Goal: Task Accomplishment & Management: Manage account settings

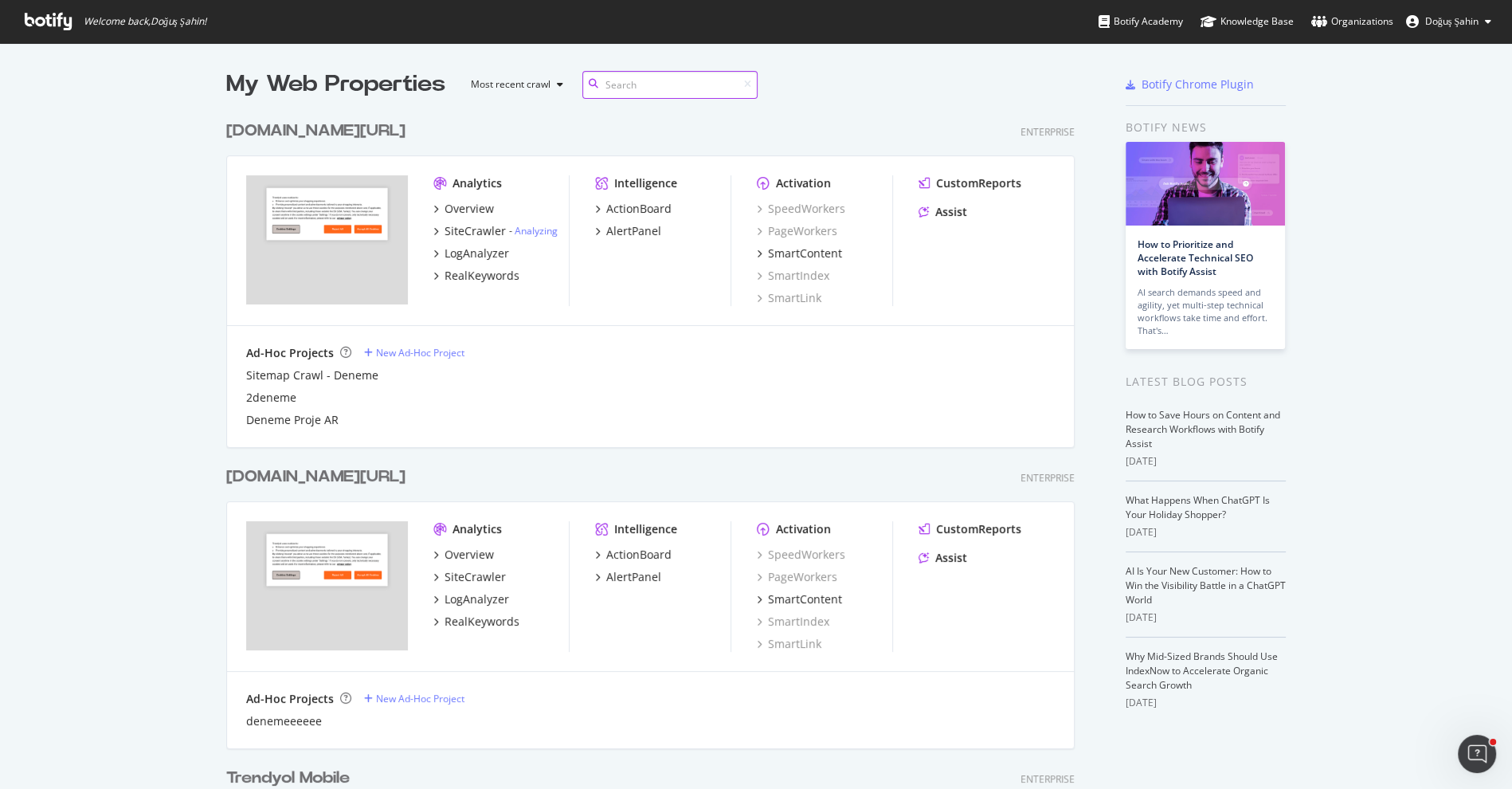
scroll to position [28, 0]
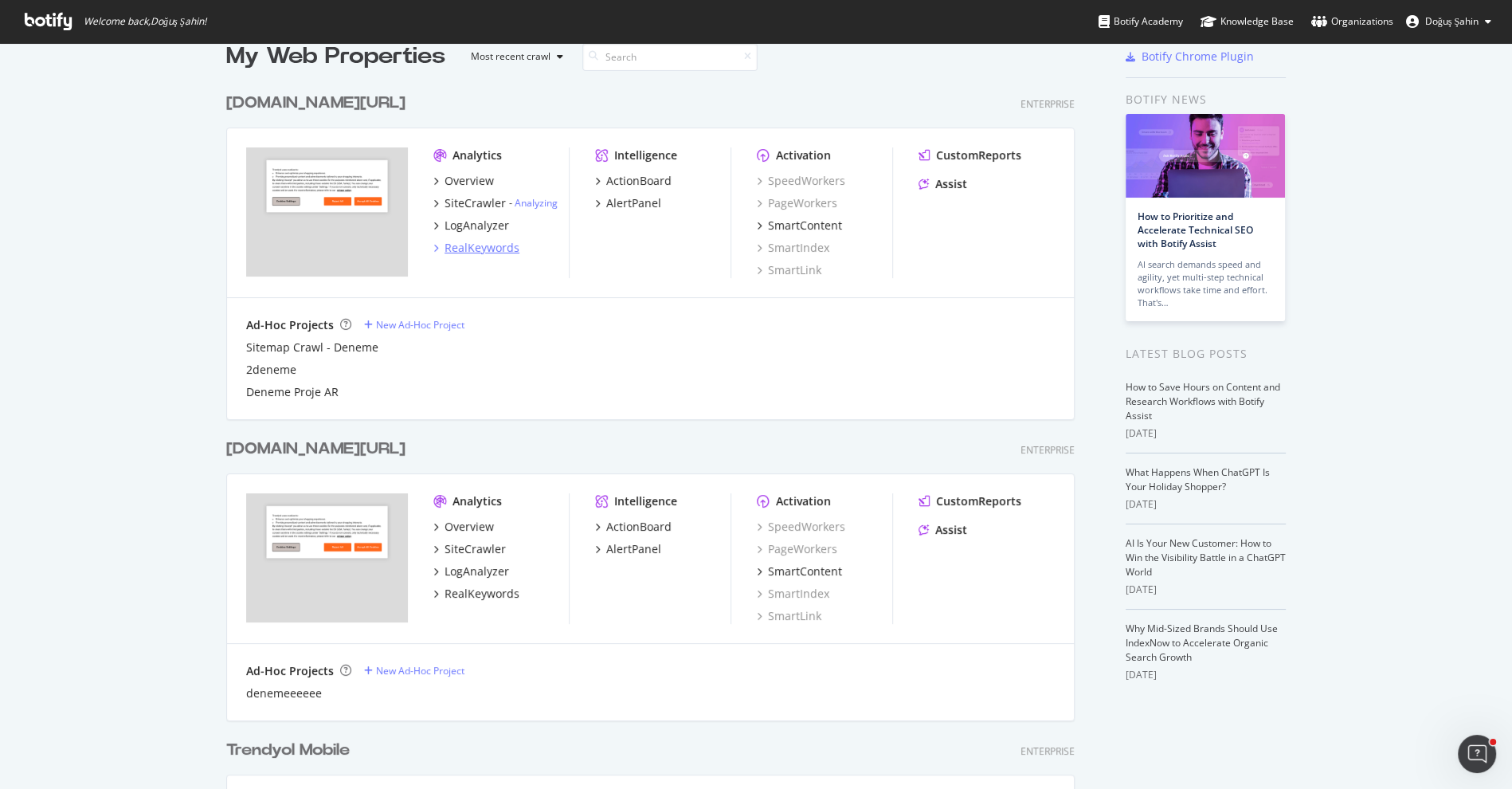
click at [485, 247] on div "RealKeywords" at bounding box center [481, 247] width 75 height 16
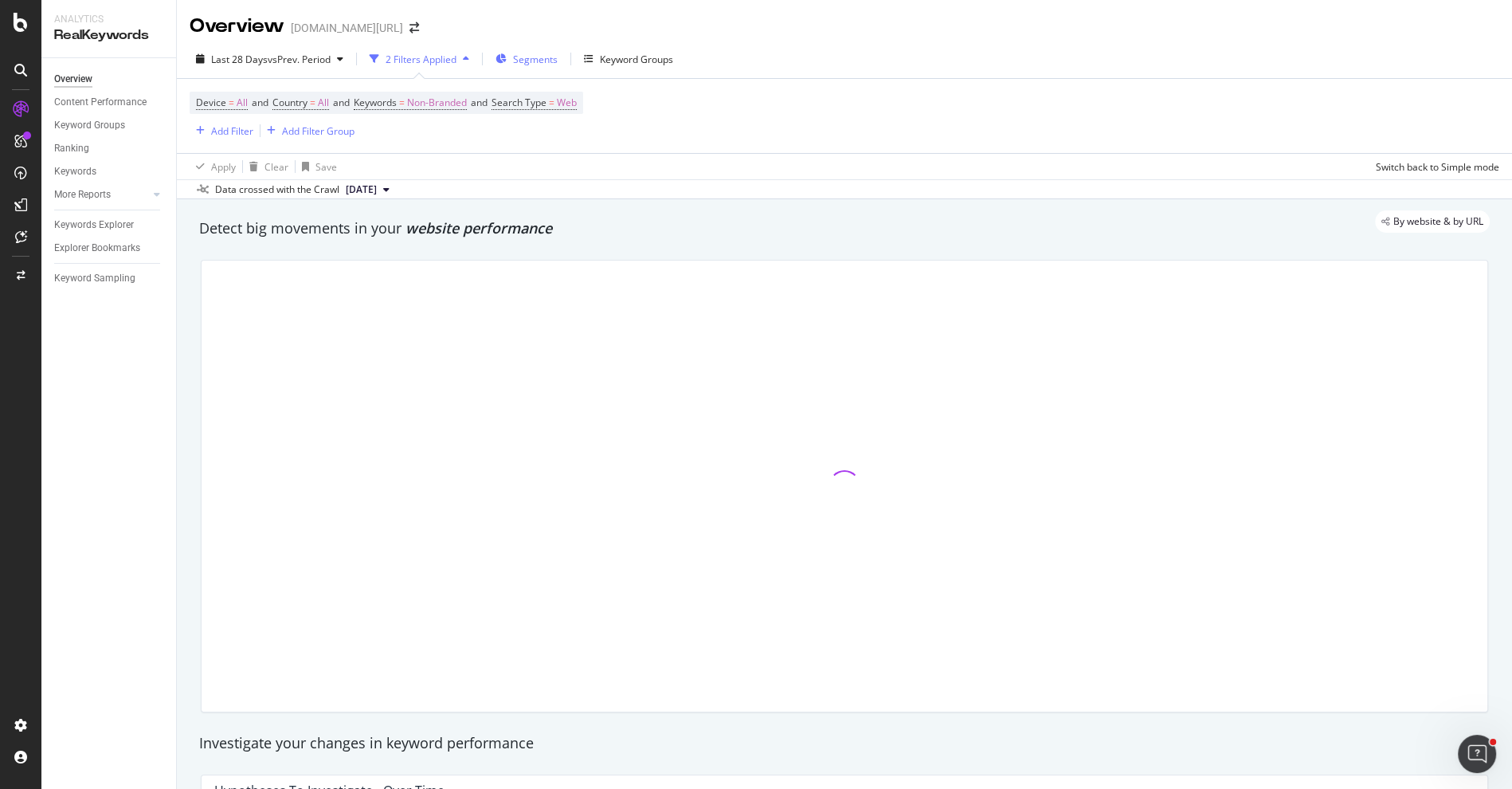
click at [533, 53] on span "Segments" at bounding box center [535, 59] width 44 height 13
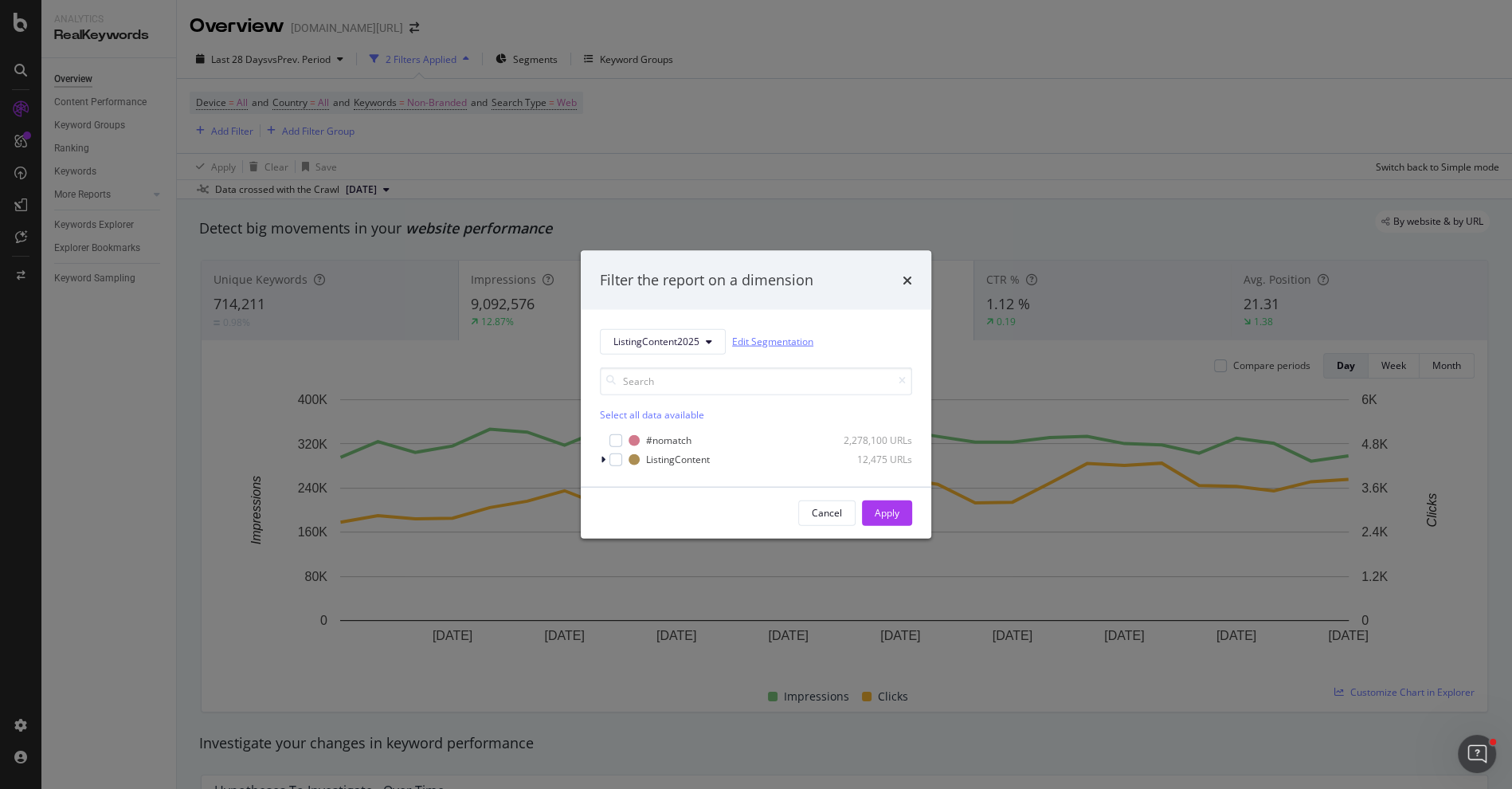
click at [779, 339] on link "Edit Segmentation" at bounding box center [773, 342] width 81 height 17
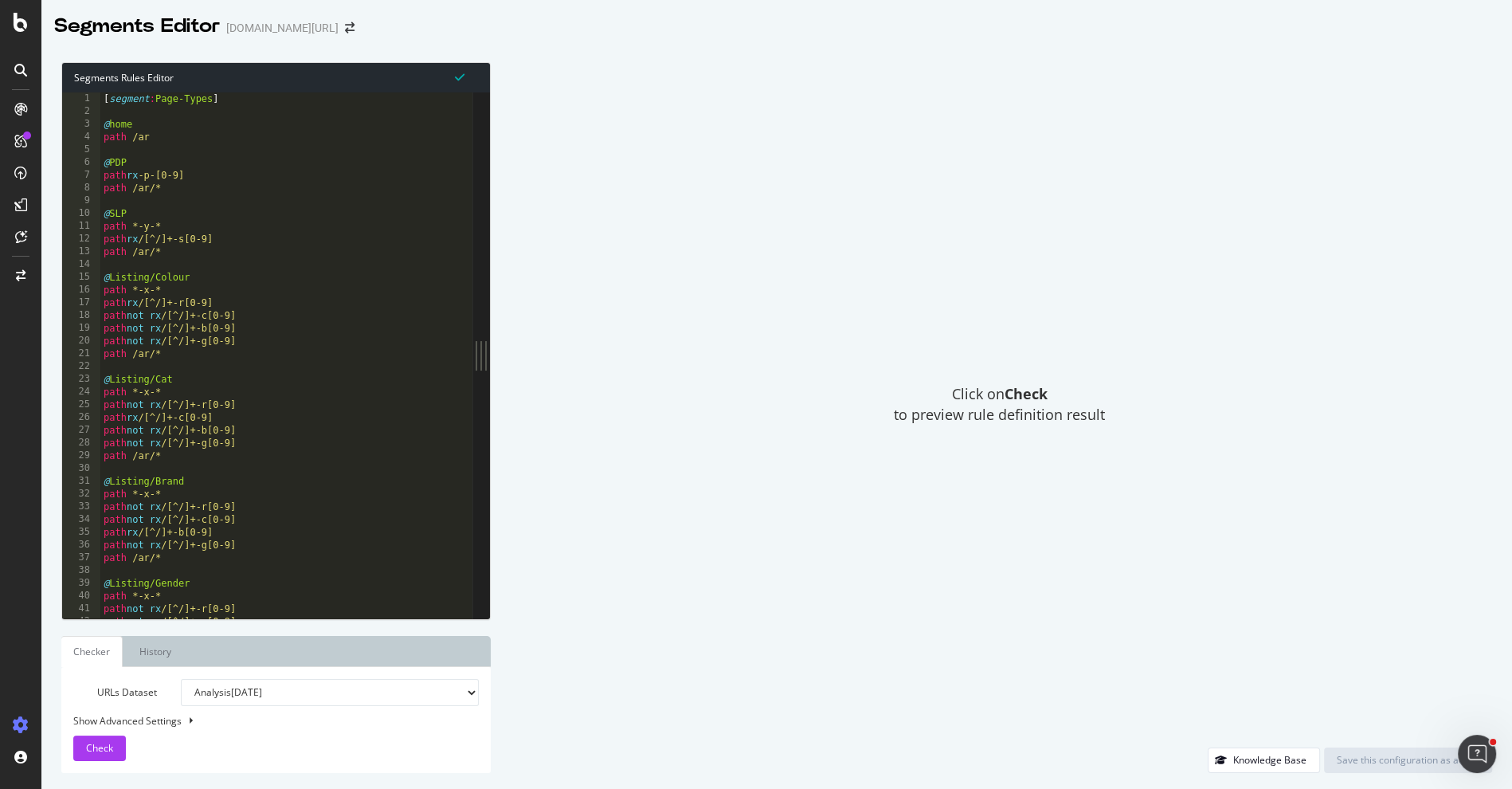
type textarea "path rx /[^/]+-s[0-9]"
click at [364, 243] on div "[ segment : Page-Types ] @ home path /ar @ PDP path rx -p-[0-9] path /ar/* @ SL…" at bounding box center [766, 369] width 1332 height 554
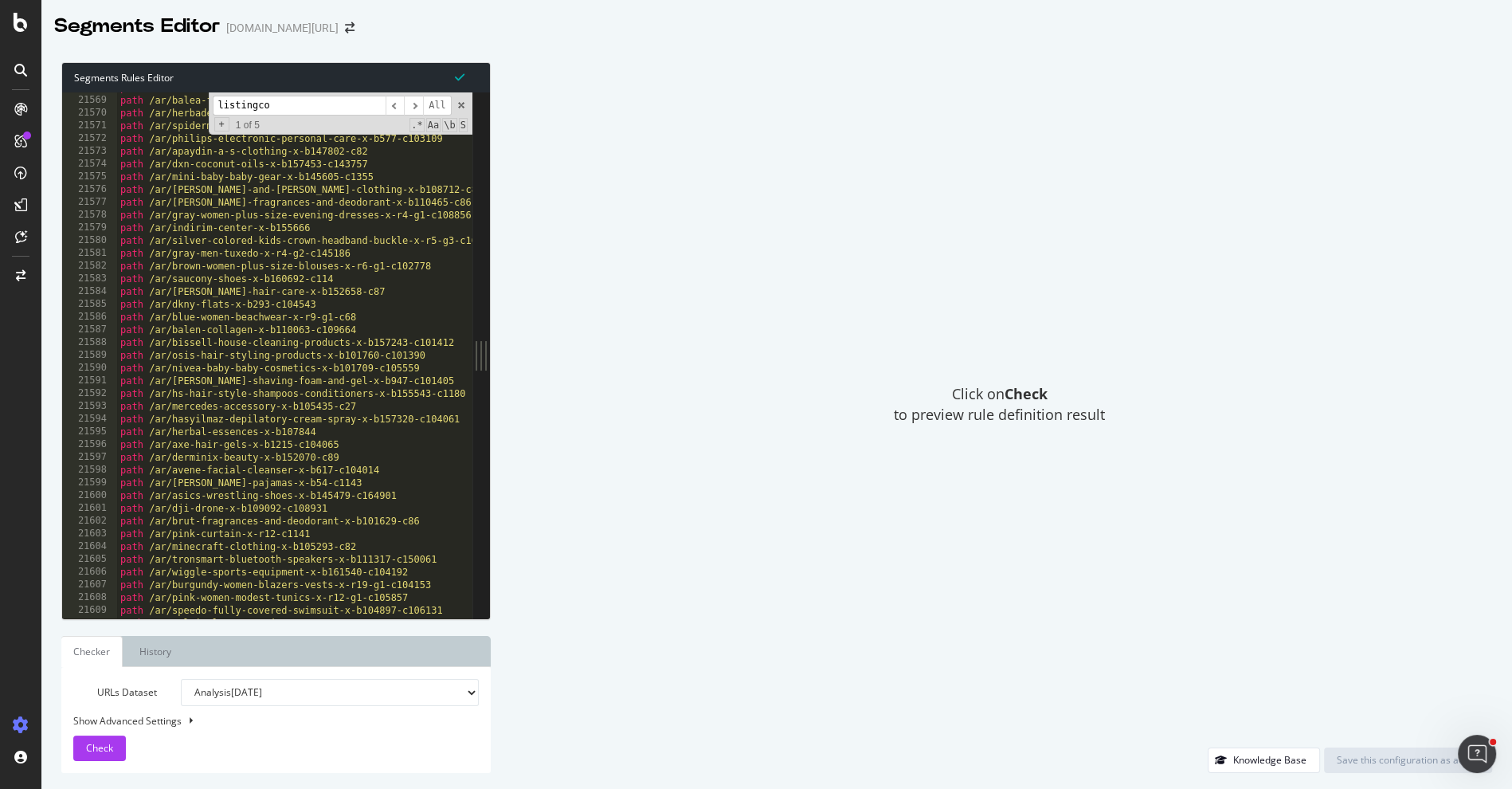
scroll to position [15005, 0]
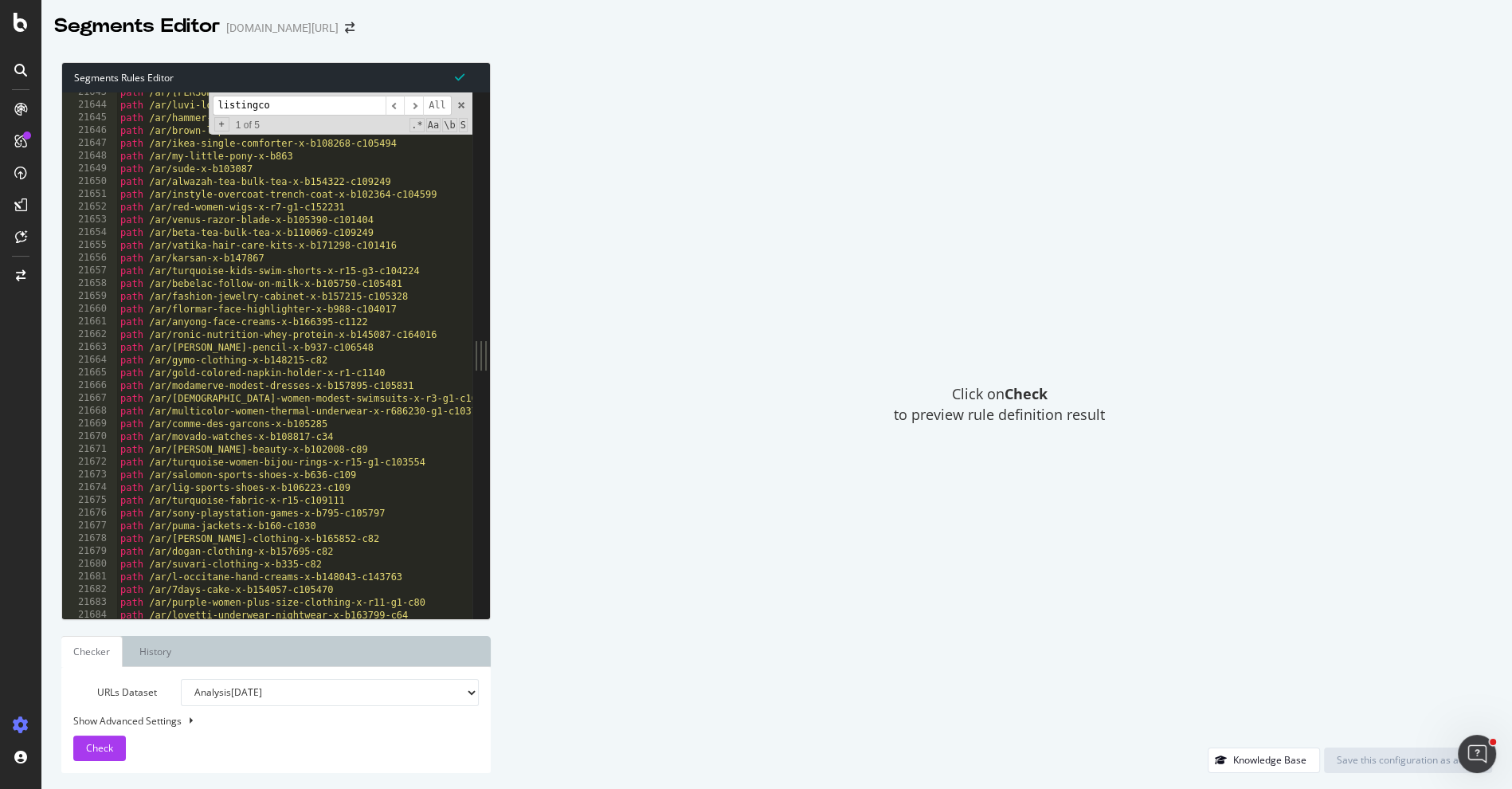
type input "listingco"
click at [352, 473] on div "path /ar/rossmann-x-b171230 path /ar/luvi-loafer-shoes-x-b157542-c1108 path /ar…" at bounding box center [783, 362] width 1332 height 554
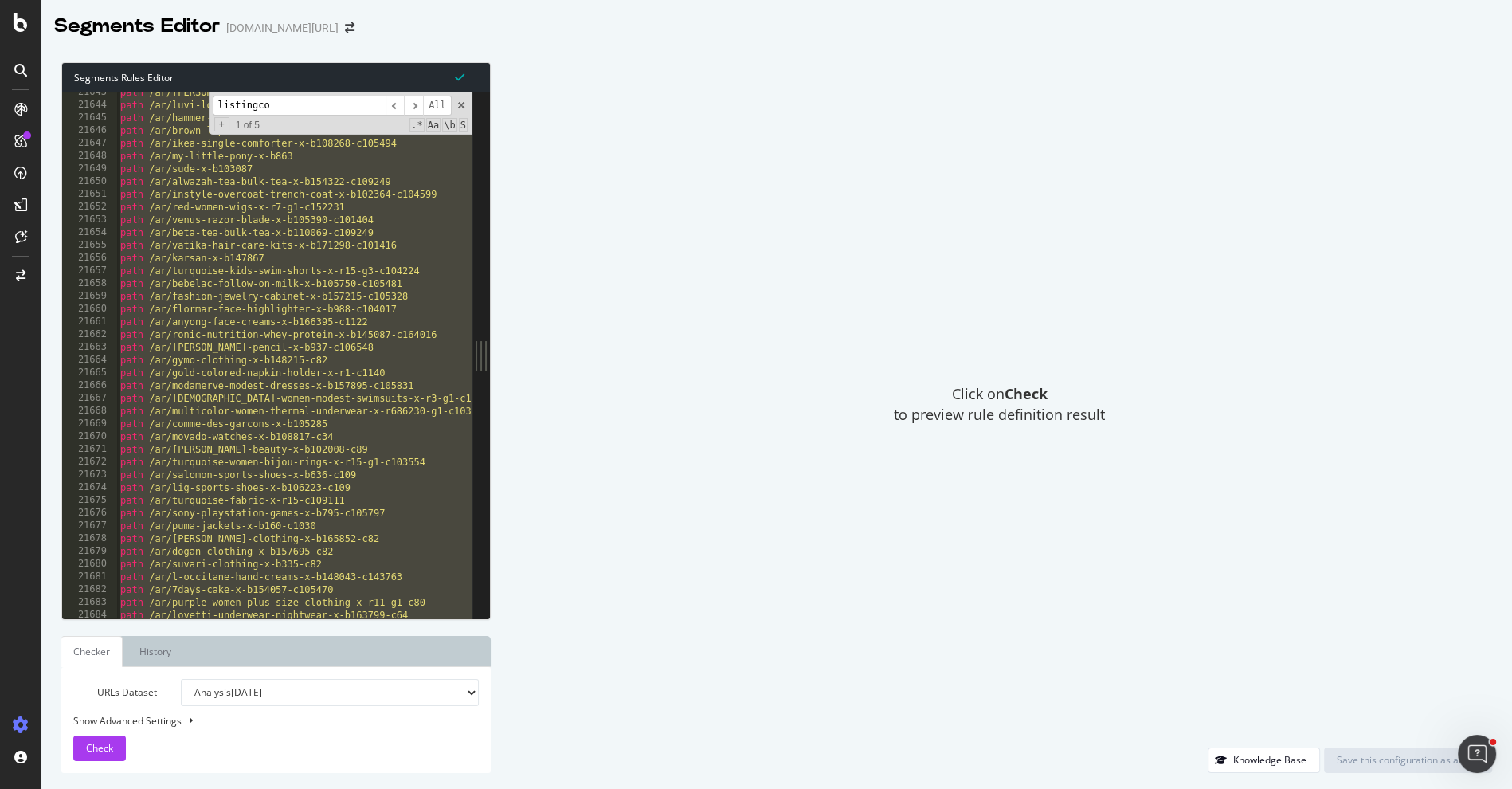
click at [357, 249] on div "path /ar/rossmann-x-b171230 path /ar/luvi-loafer-shoes-x-b157542-c1108 path /ar…" at bounding box center [783, 362] width 1332 height 554
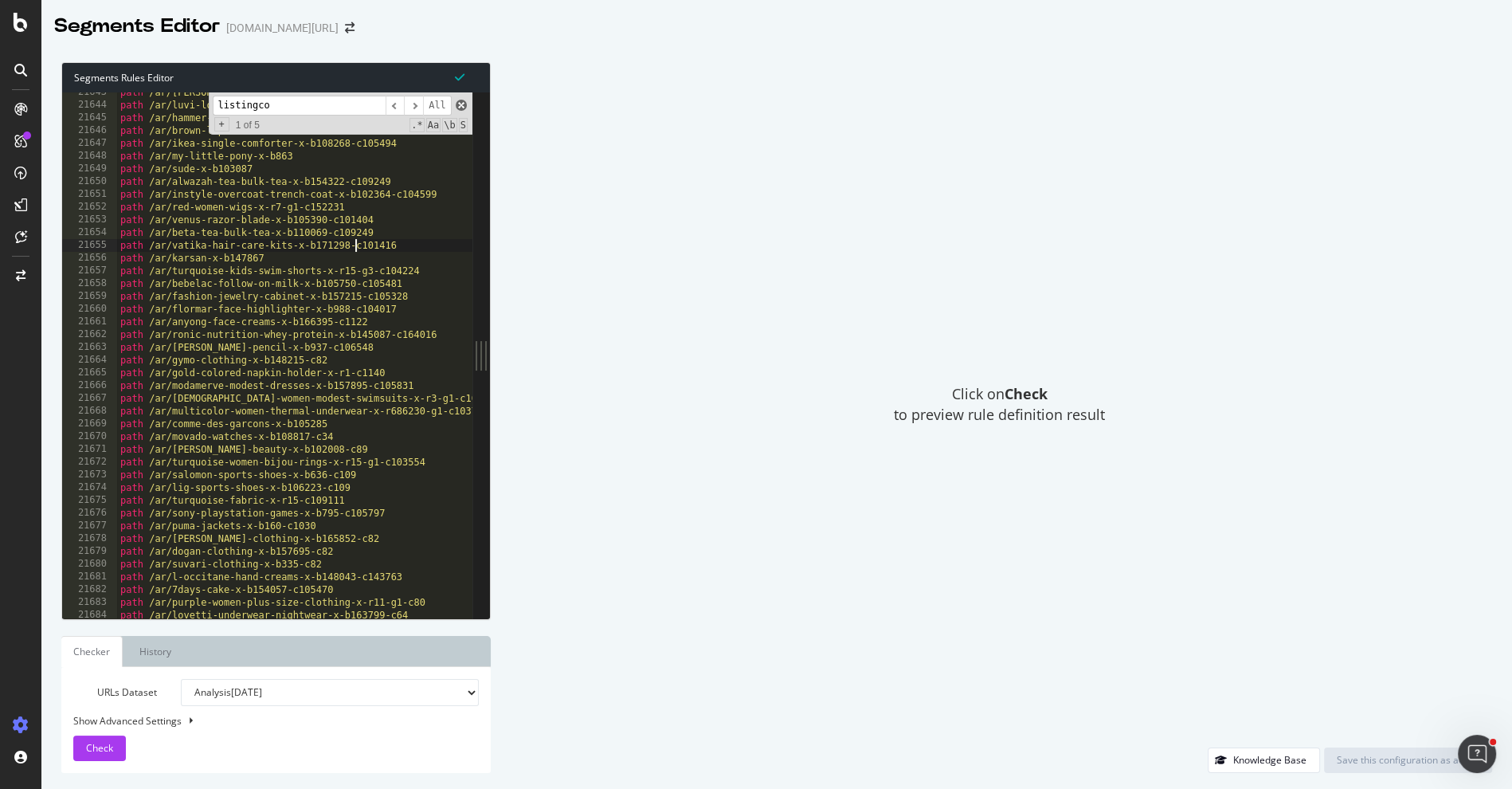
click at [461, 106] on span at bounding box center [461, 106] width 11 height 11
click at [400, 198] on div "path /ar/rossmann-x-b171230 path /ar/luvi-loafer-shoes-x-b157542-c1108 path /ar…" at bounding box center [783, 362] width 1332 height 554
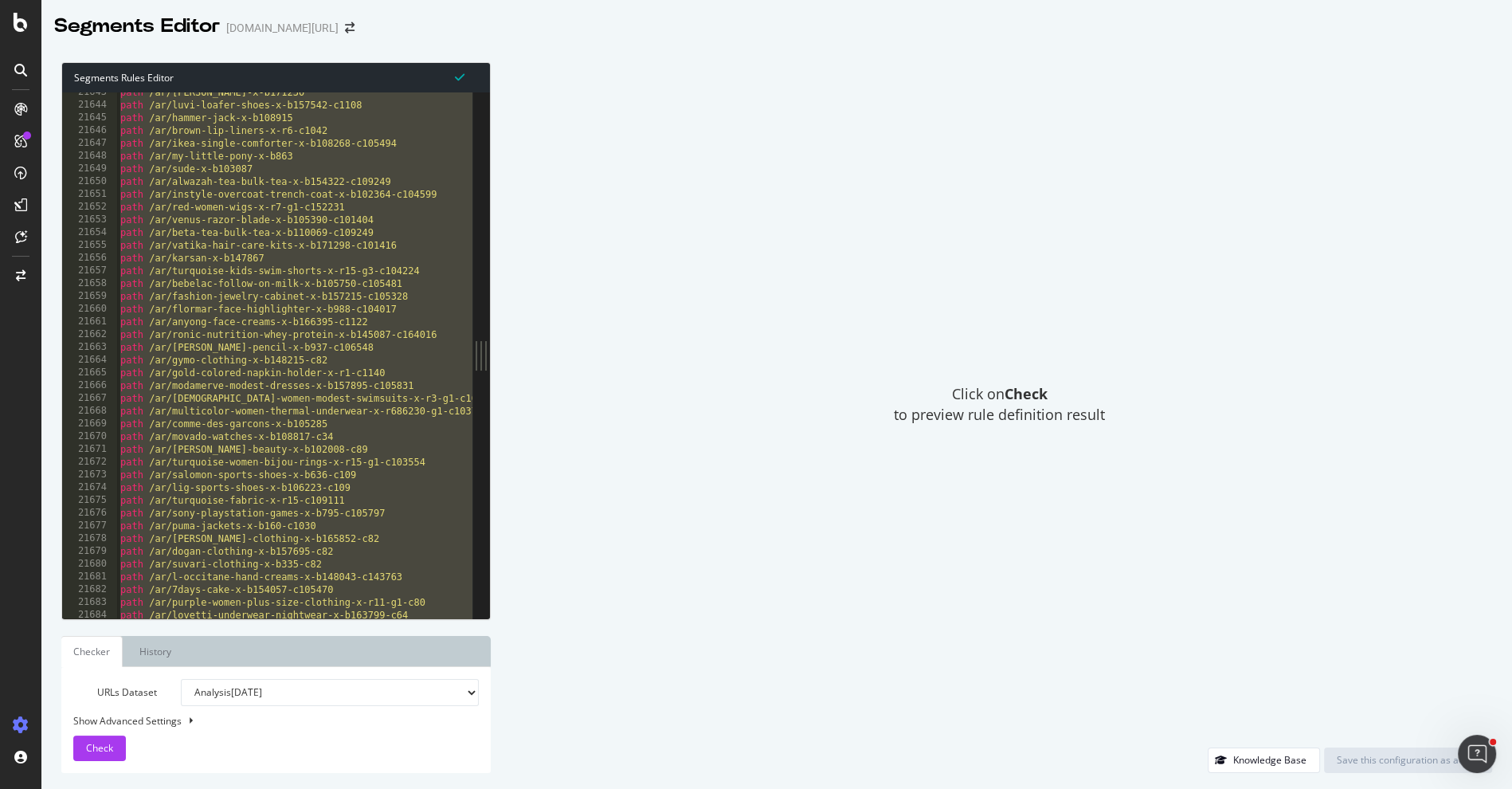
paste textarea "Cursor at row 37682"
type textarea ")"
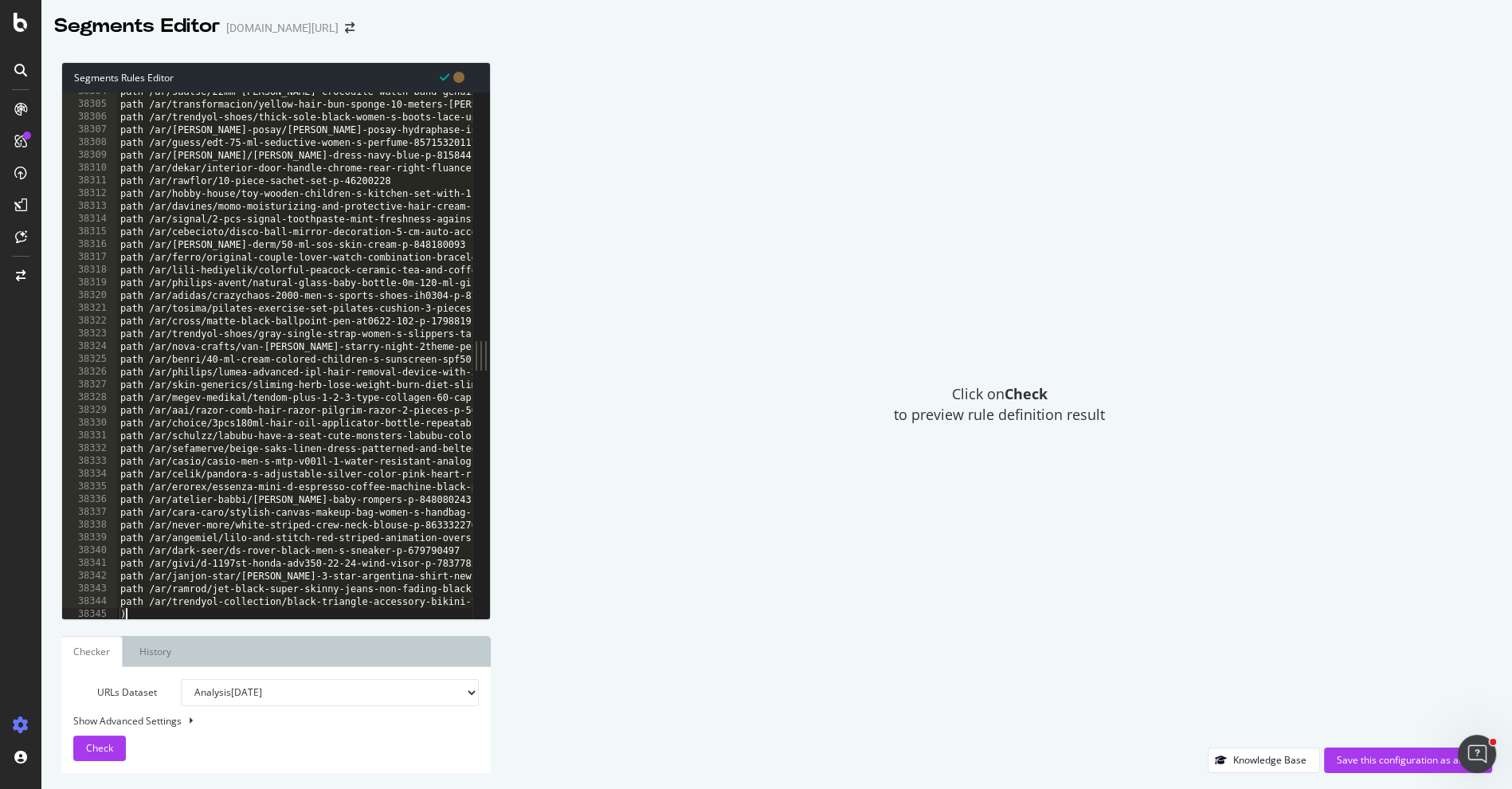
scroll to position [25597, 0]
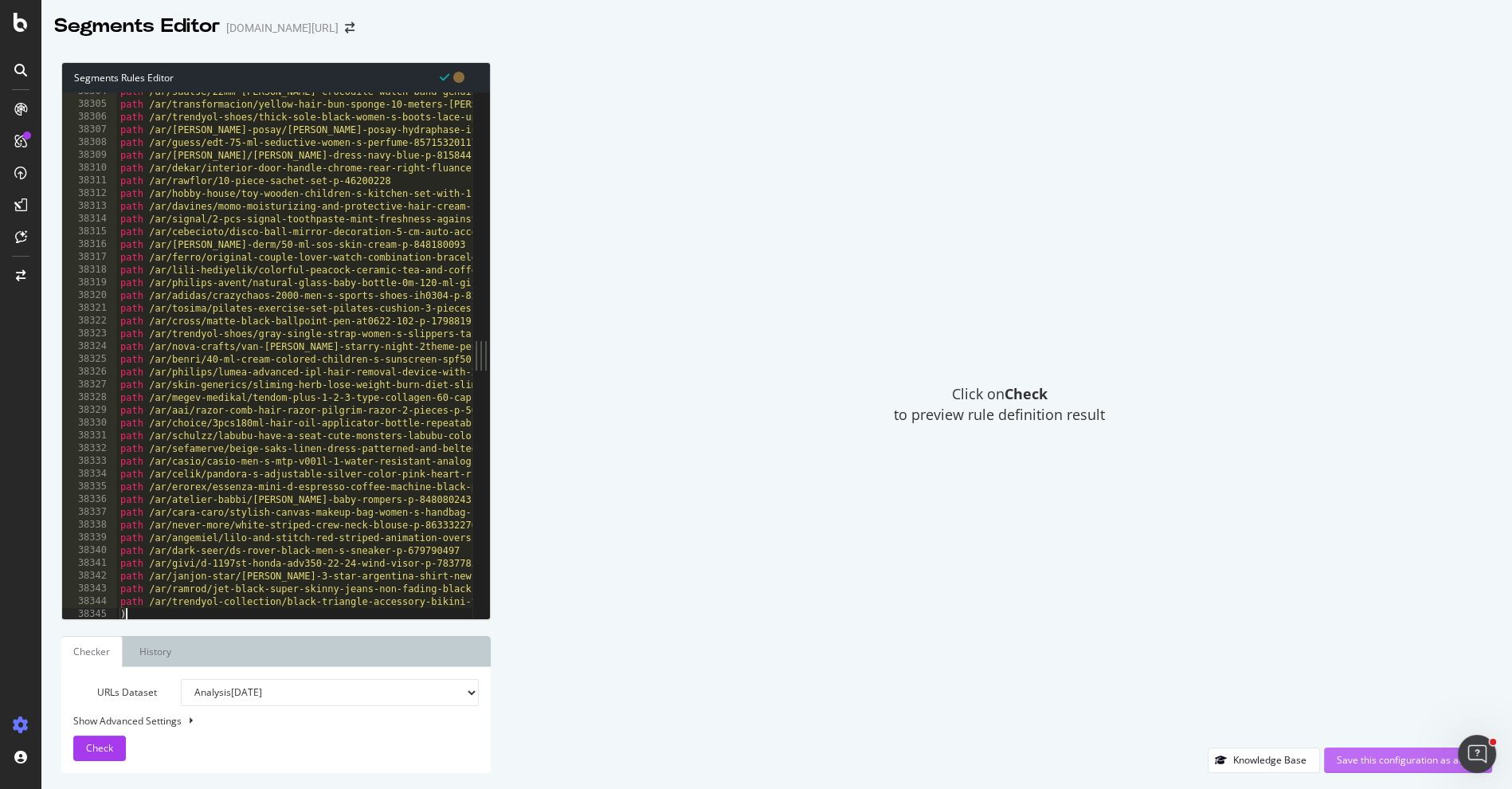
click at [1373, 755] on div "Save this configuration as active" at bounding box center [1408, 760] width 142 height 13
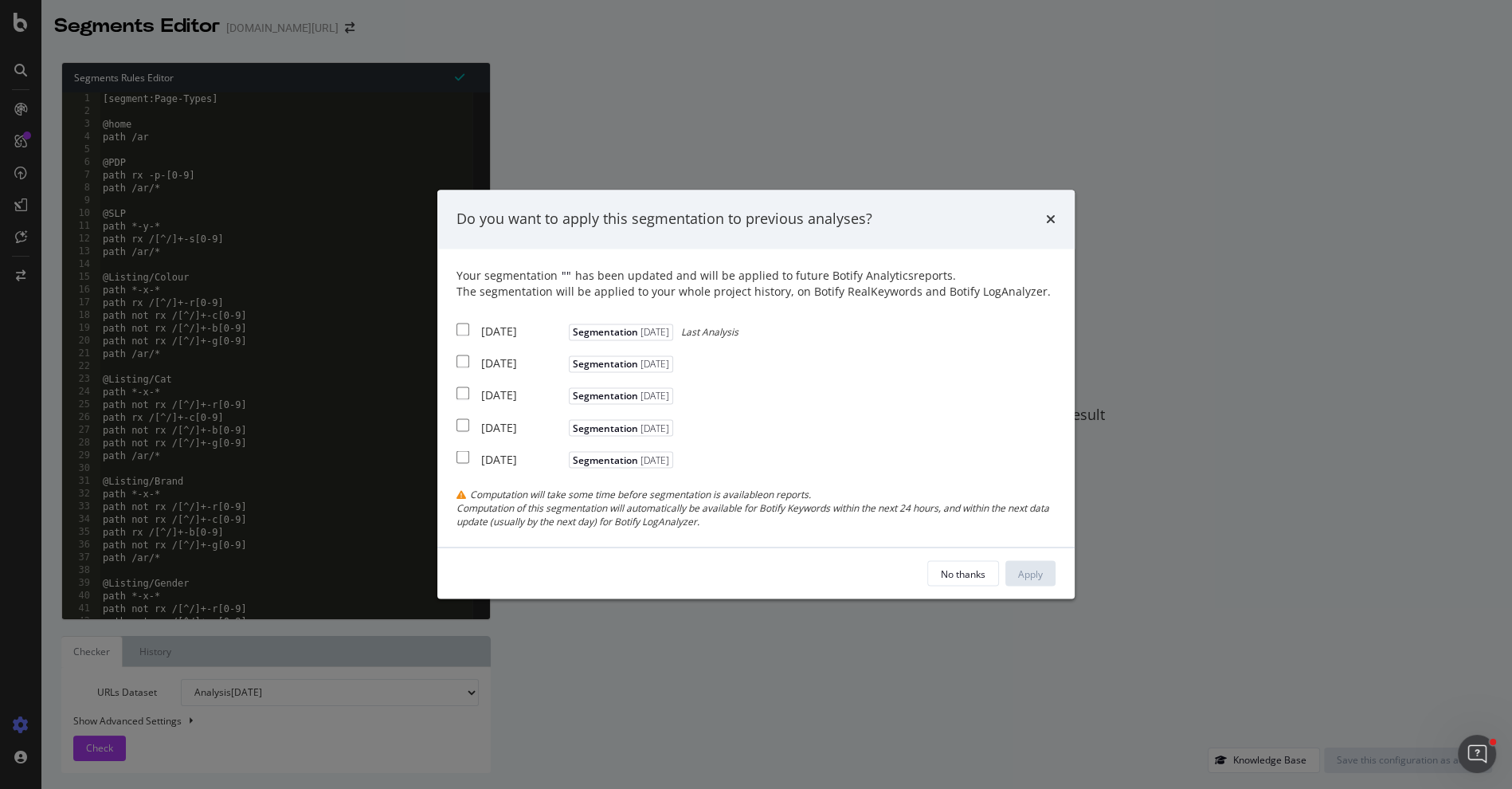
click at [529, 343] on div "Your segmentation " " has been updated and will be applied to future Botify Ana…" at bounding box center [756, 397] width 599 height 260
click at [529, 356] on div "[DATE]" at bounding box center [523, 363] width 84 height 16
checkbox input "true"
click at [529, 330] on div "[DATE]" at bounding box center [523, 331] width 84 height 16
checkbox input "true"
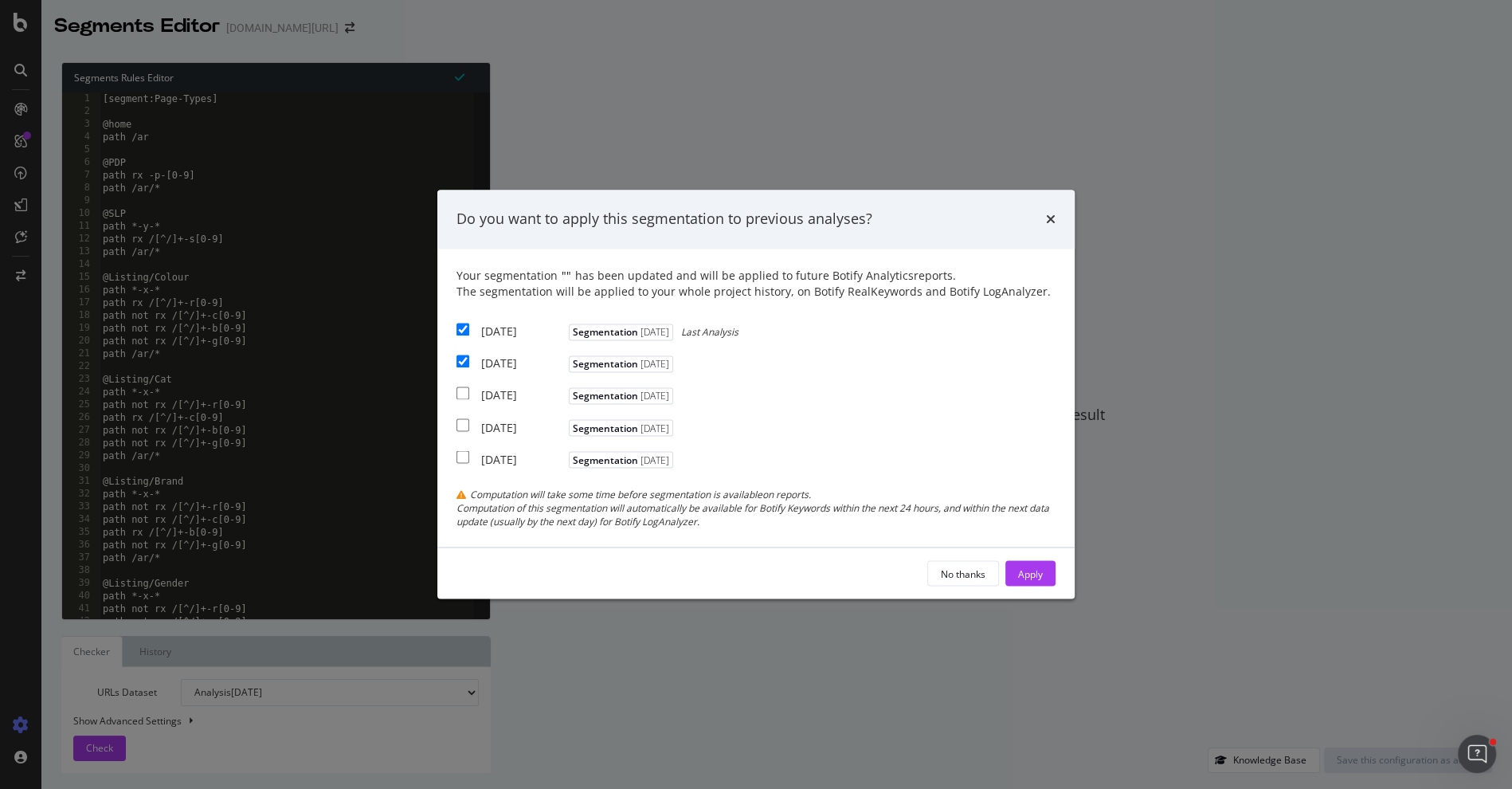
click at [529, 388] on div "[DATE]" at bounding box center [523, 395] width 84 height 16
checkbox input "true"
click at [1050, 582] on button "Apply" at bounding box center [1030, 574] width 50 height 25
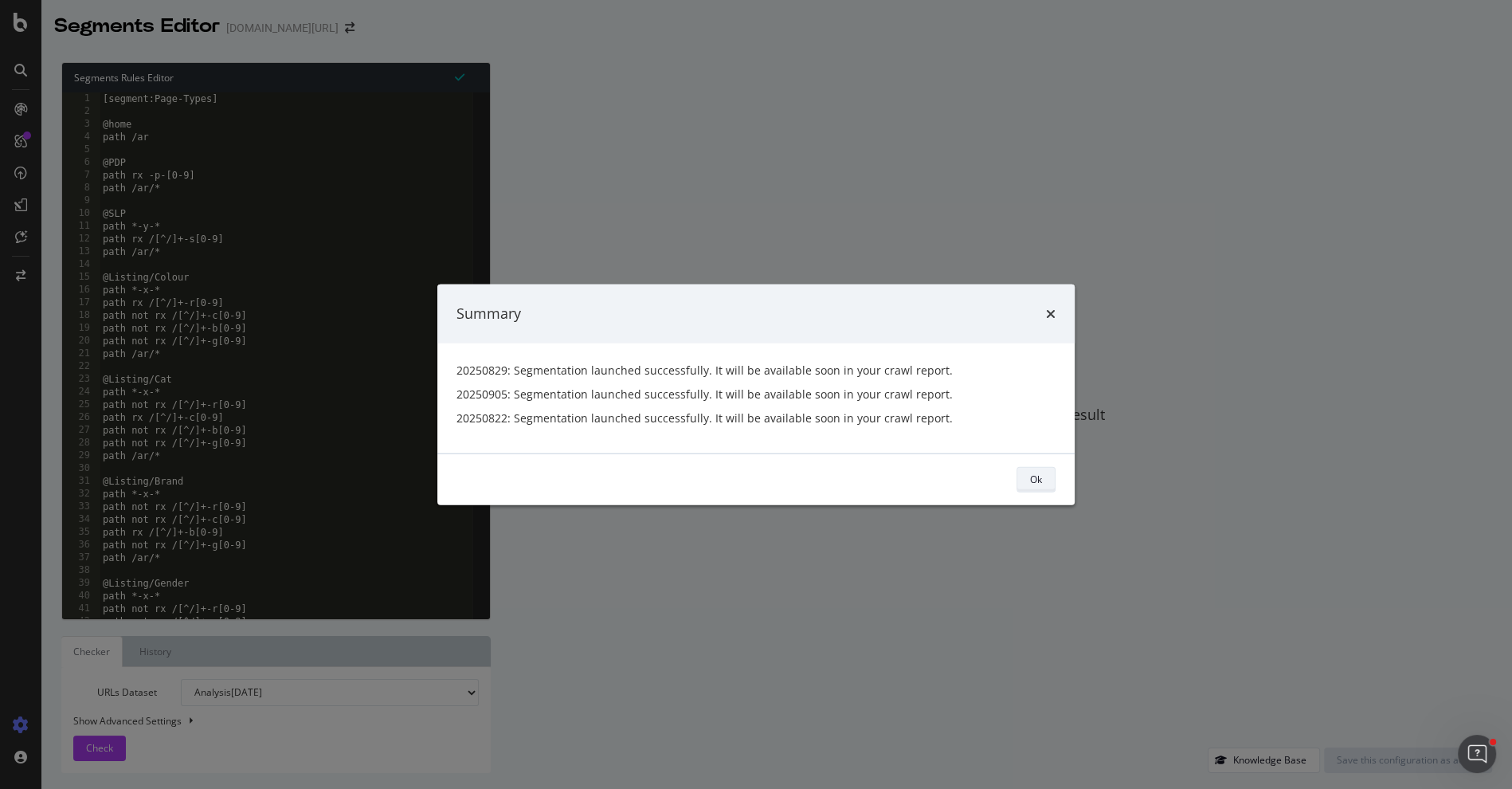
click at [1040, 485] on div "Ok" at bounding box center [1036, 479] width 12 height 13
